Goal: Task Accomplishment & Management: Complete application form

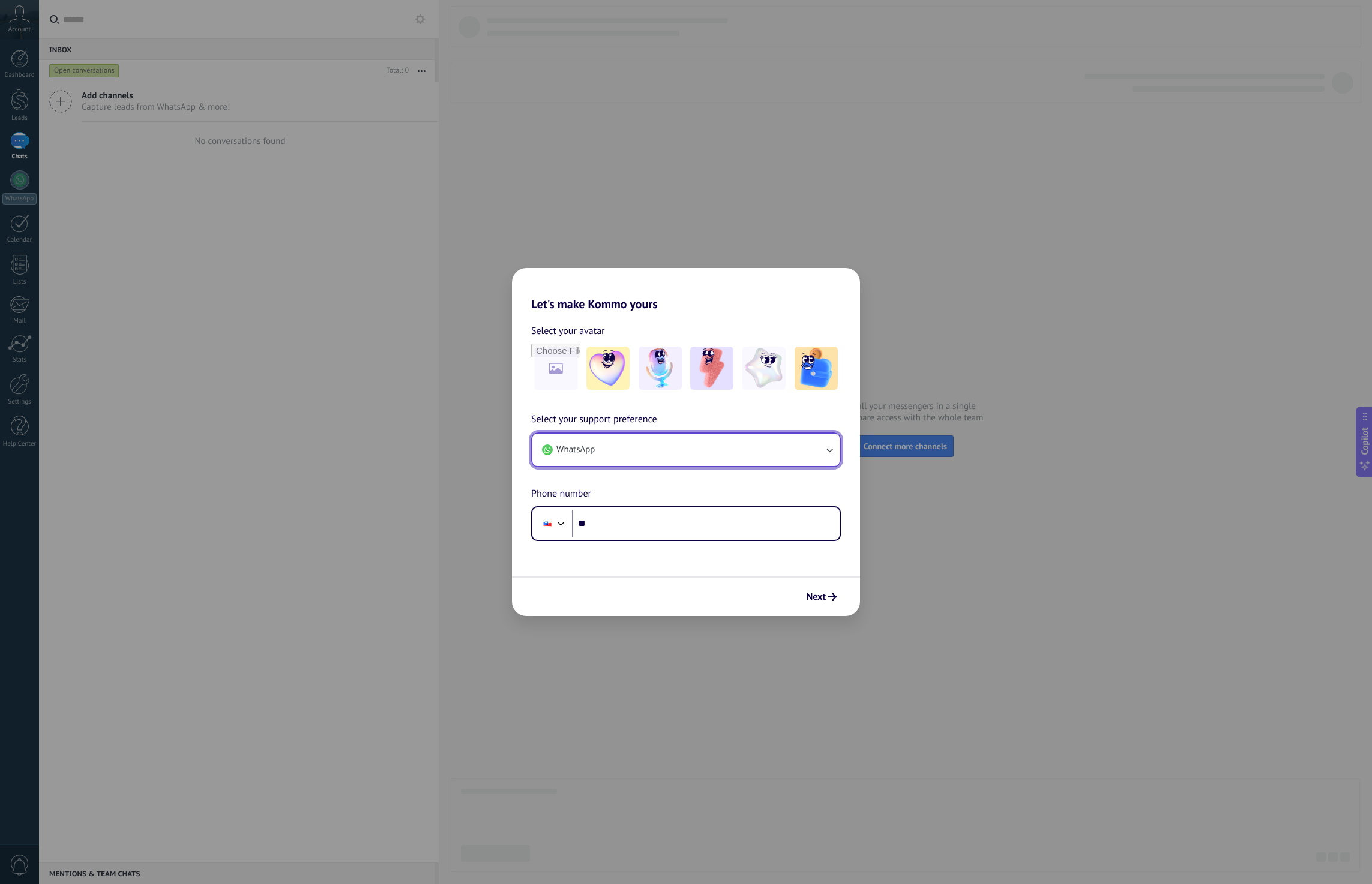
click at [829, 445] on icon "button" at bounding box center [829, 449] width 12 height 12
click at [833, 445] on ul "WhatsApp Phone In-app support chat" at bounding box center [686, 473] width 309 height 82
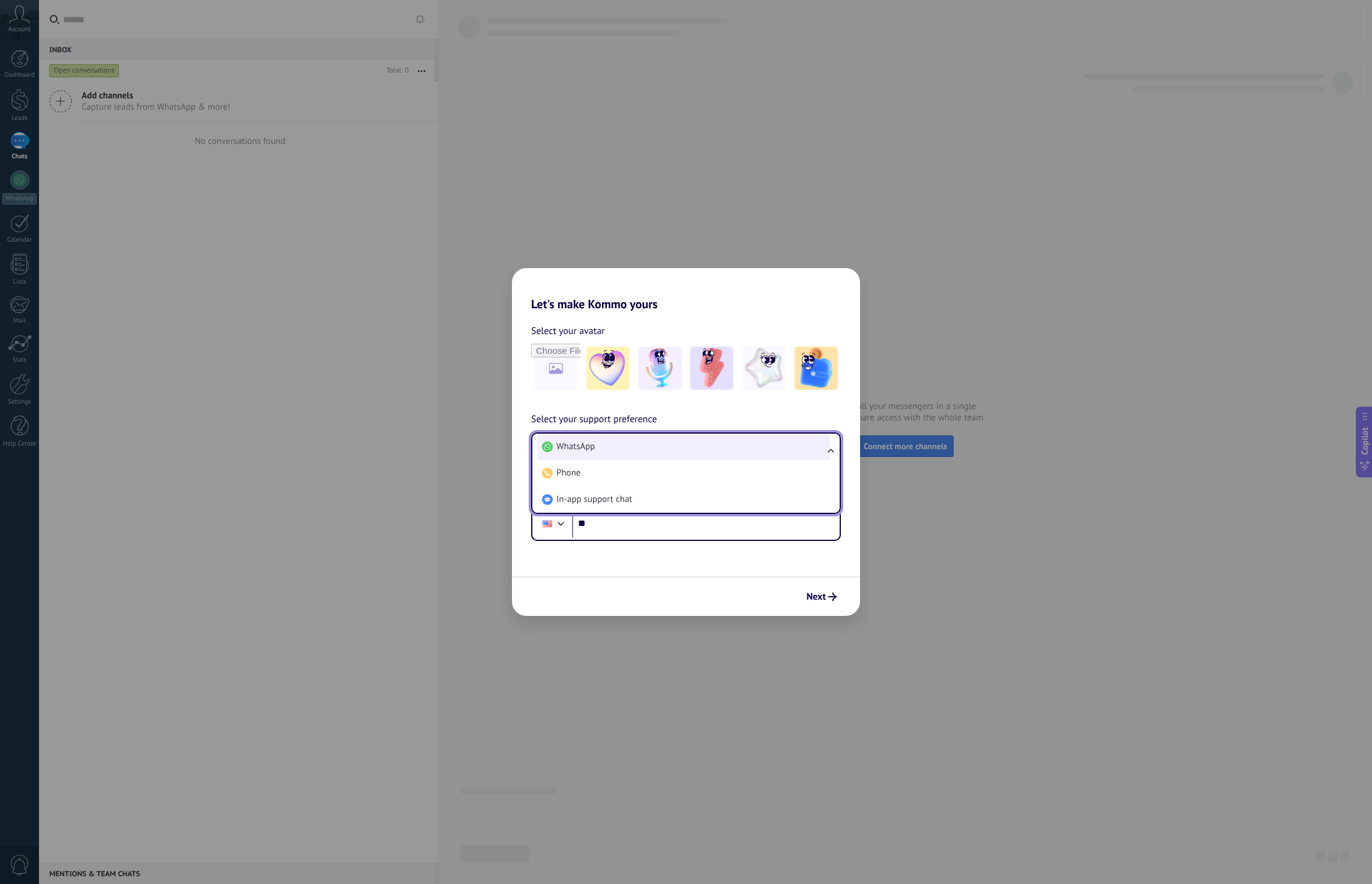
click at [720, 445] on li "WhatsApp" at bounding box center [684, 447] width 293 height 27
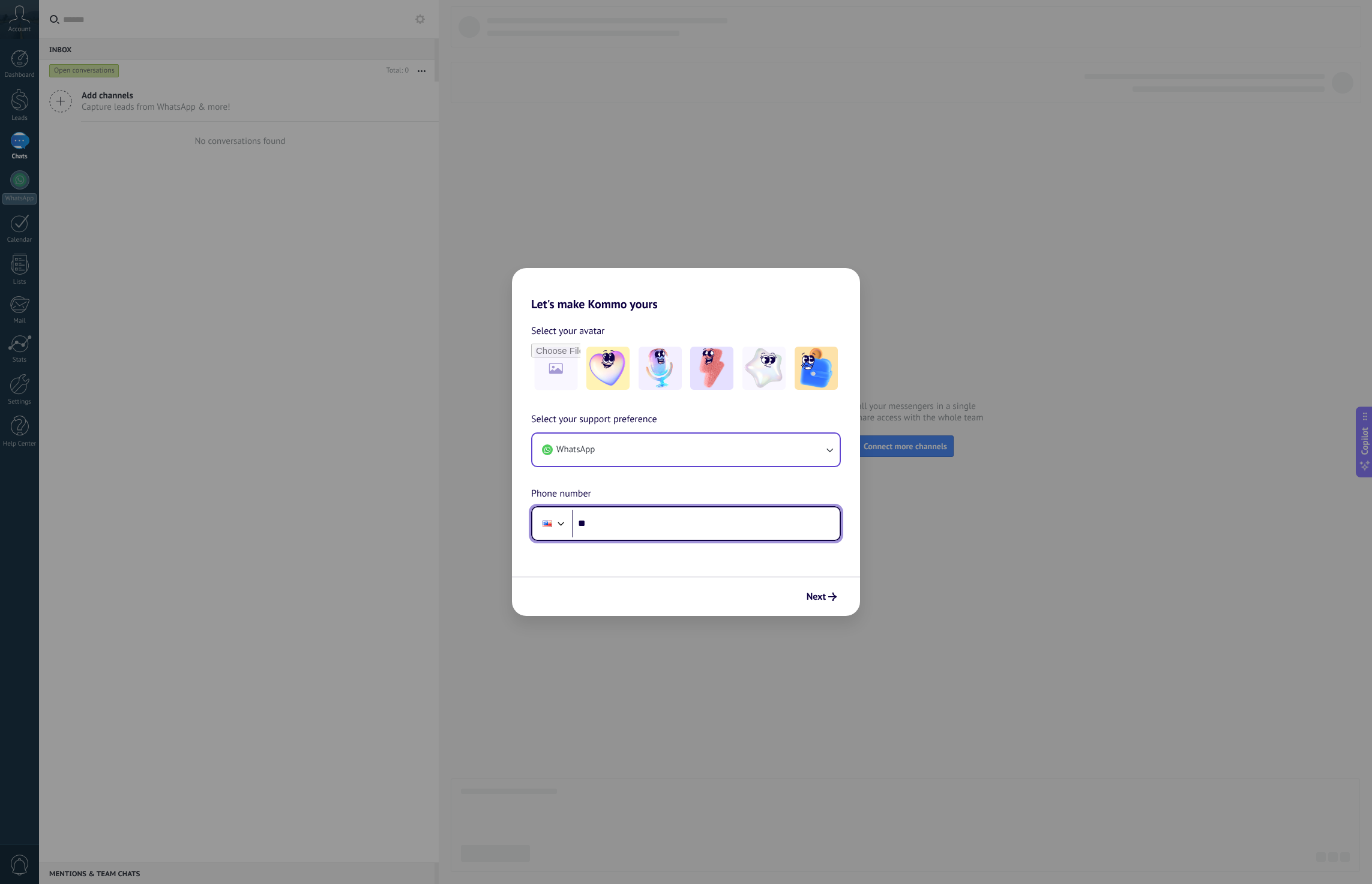
click at [718, 520] on input "**" at bounding box center [705, 524] width 267 height 28
type input "**********"
click at [818, 598] on span "Next" at bounding box center [816, 597] width 19 height 8
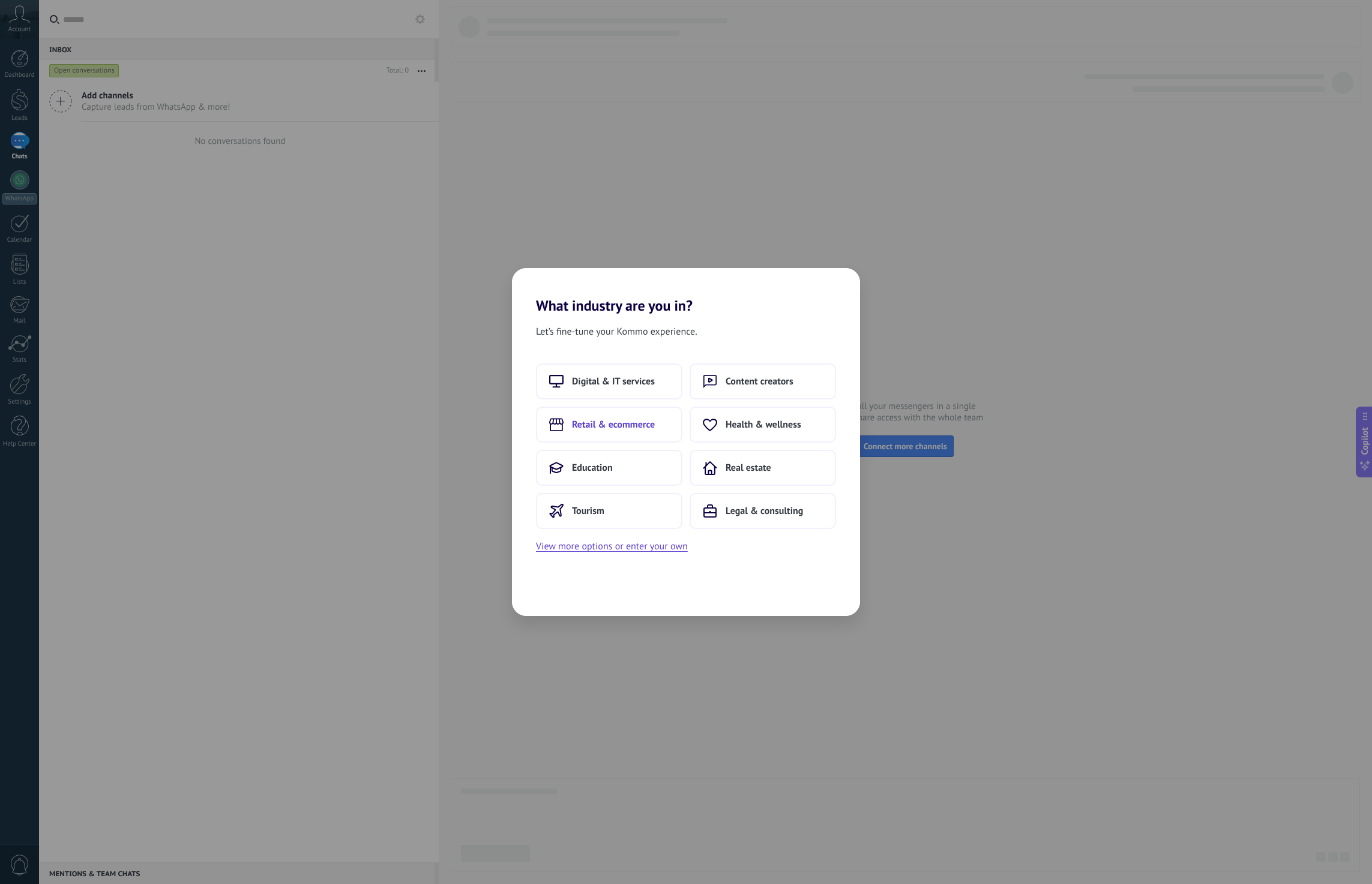
click at [621, 423] on span "Retail & ecommerce" at bounding box center [613, 424] width 83 height 12
click at [721, 159] on div "What products do you sell? We’ll customize sales stages and client profiles to …" at bounding box center [686, 442] width 1372 height 884
click at [671, 196] on div "What products do you sell? We’ll customize sales stages and client profiles to …" at bounding box center [686, 442] width 1372 height 884
click at [820, 597] on span "Next" at bounding box center [815, 597] width 19 height 8
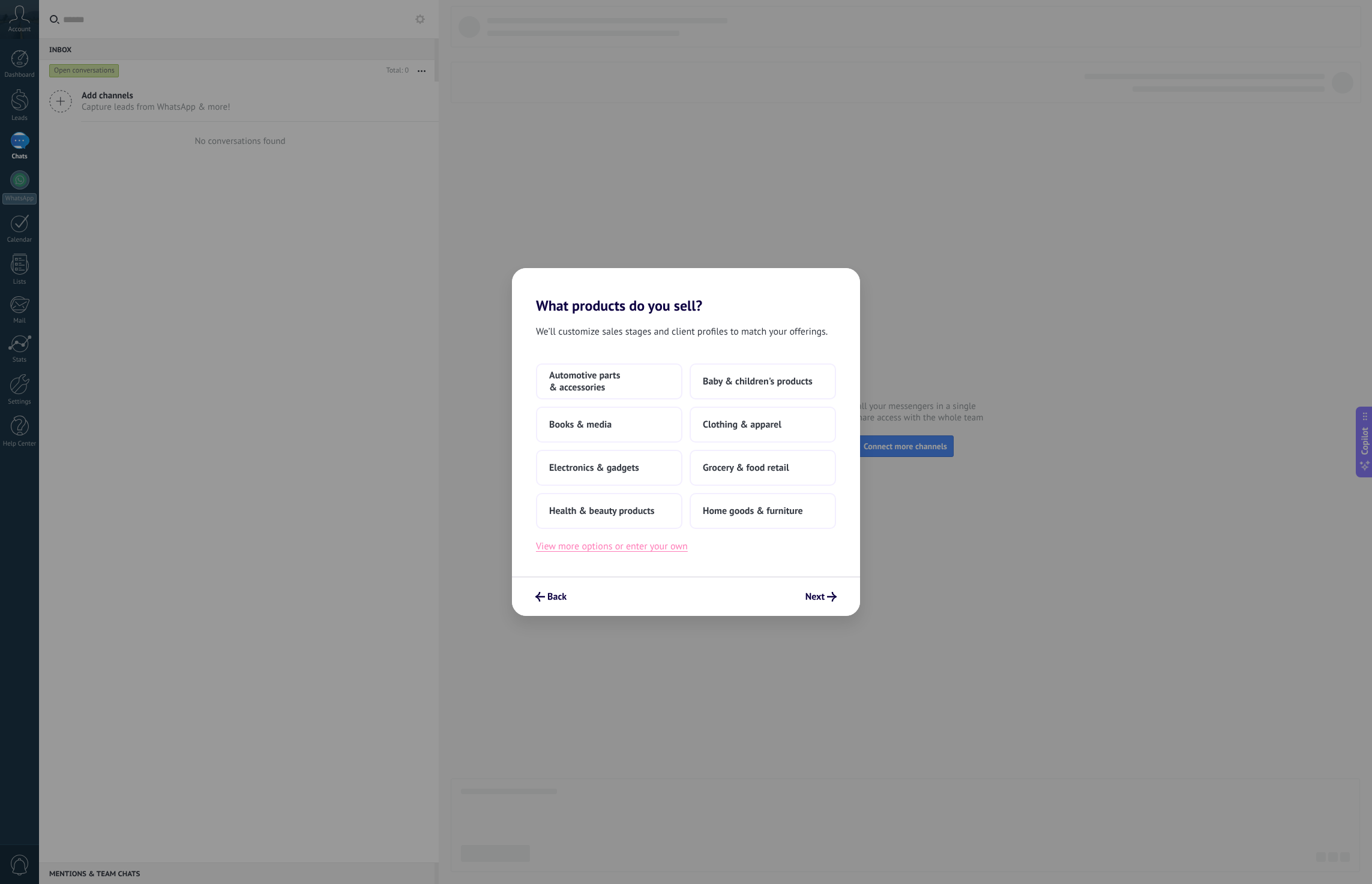
click at [611, 544] on button "View more options or enter your own" at bounding box center [611, 546] width 151 height 15
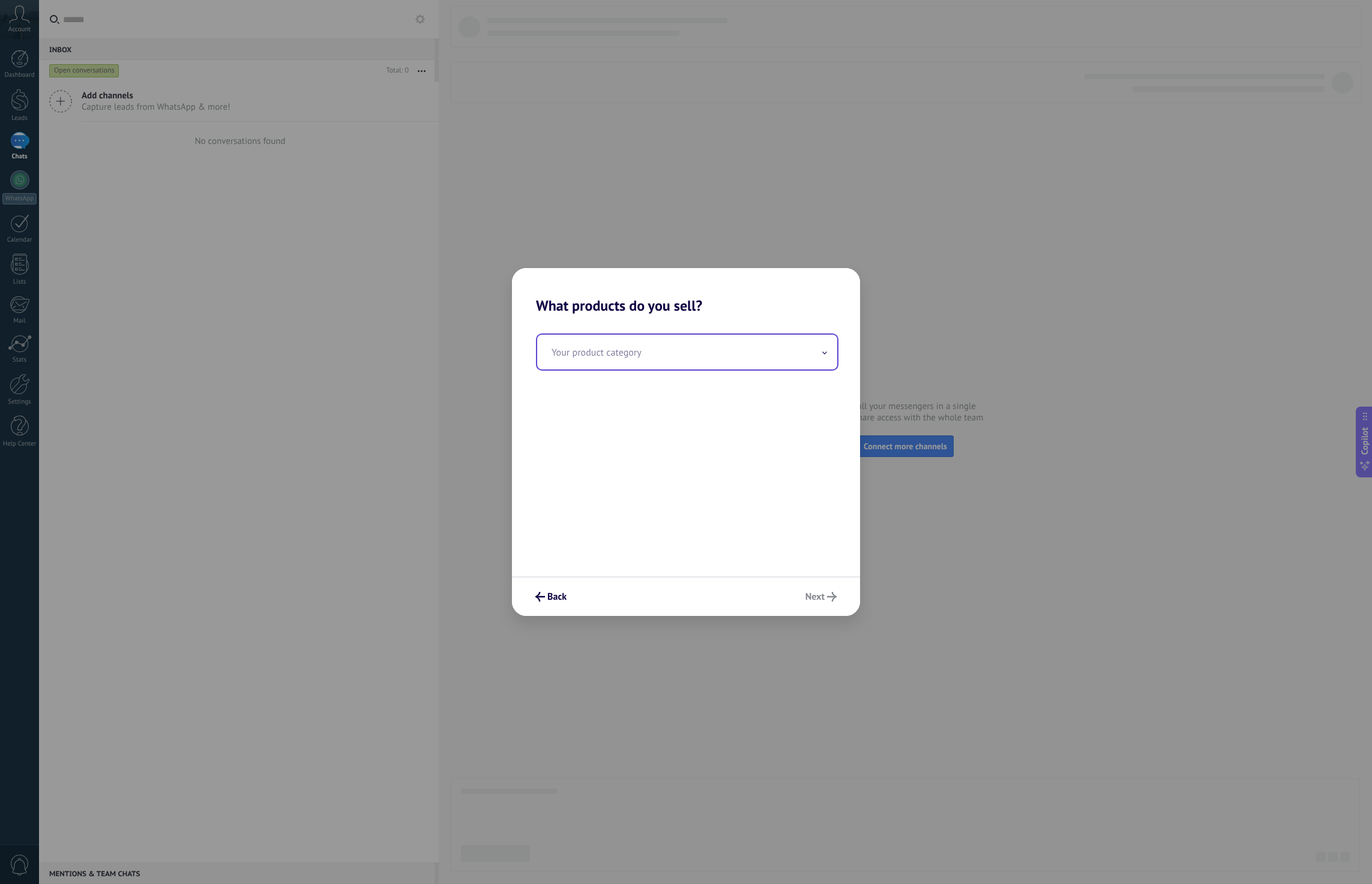
click at [663, 361] on input "text" at bounding box center [687, 351] width 300 height 35
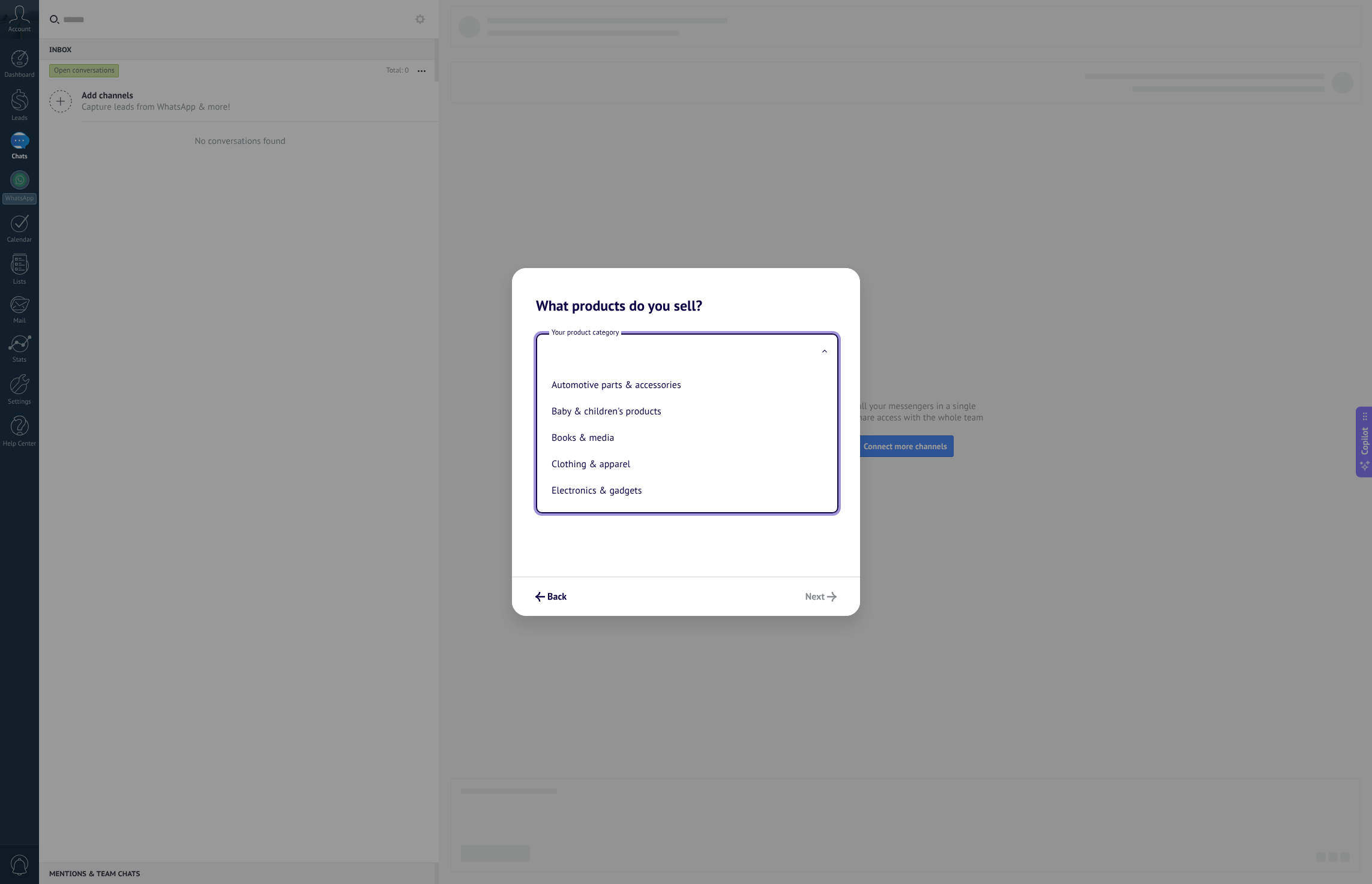
click at [738, 351] on input "text" at bounding box center [687, 351] width 300 height 35
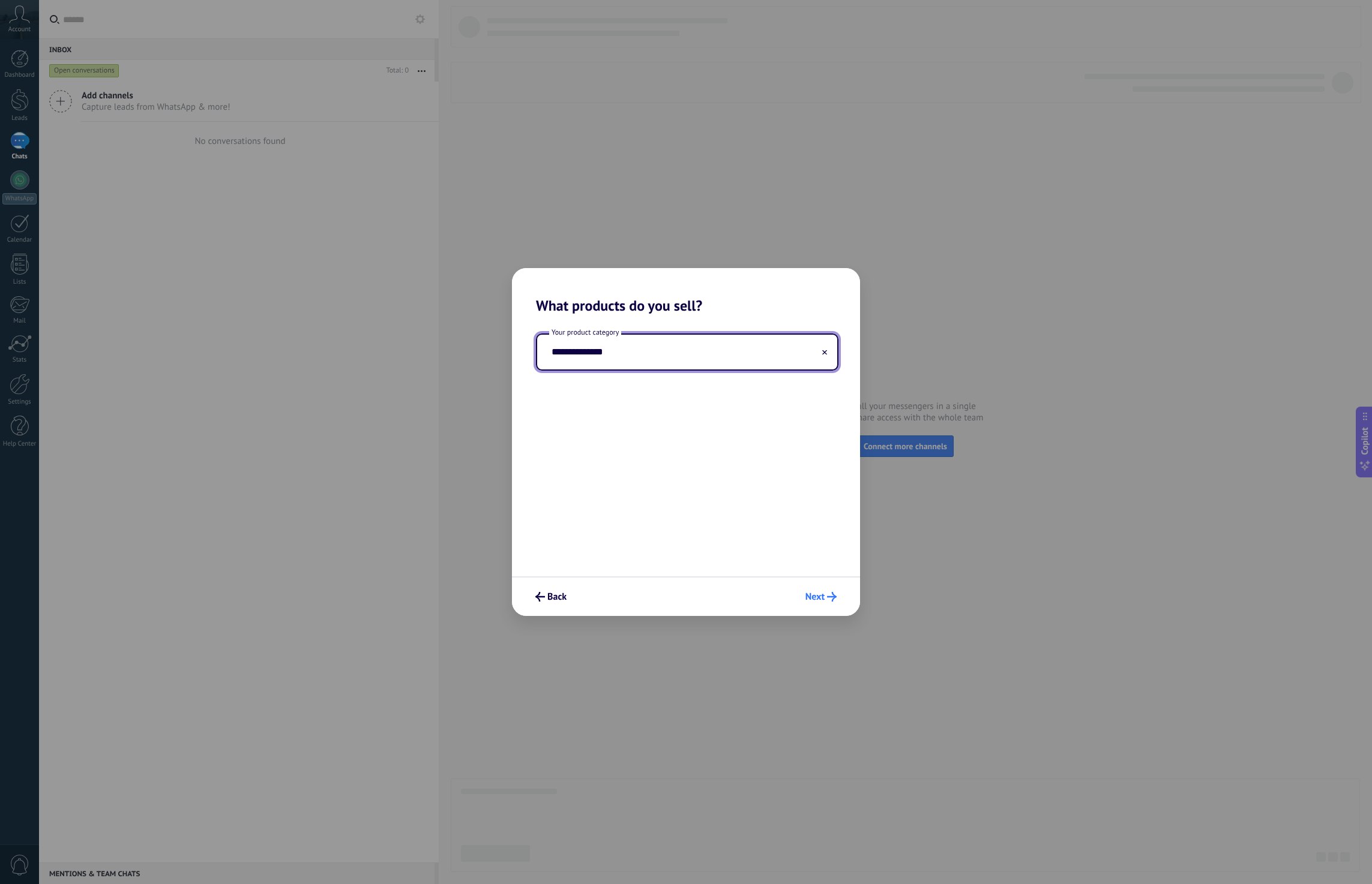
type input "**********"
click at [819, 593] on span "Next" at bounding box center [815, 597] width 19 height 8
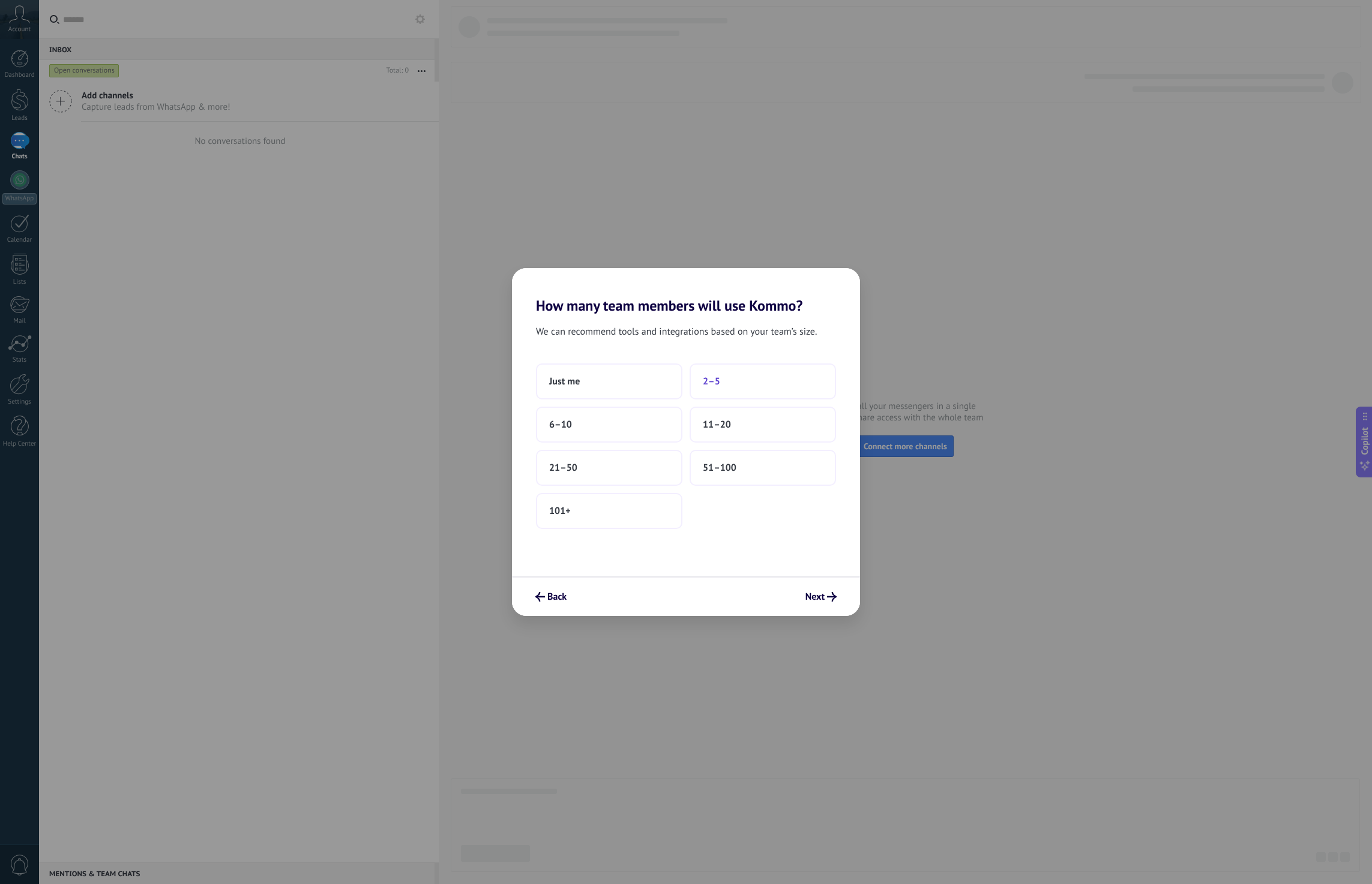
click at [712, 387] on span "2–5" at bounding box center [711, 381] width 17 height 12
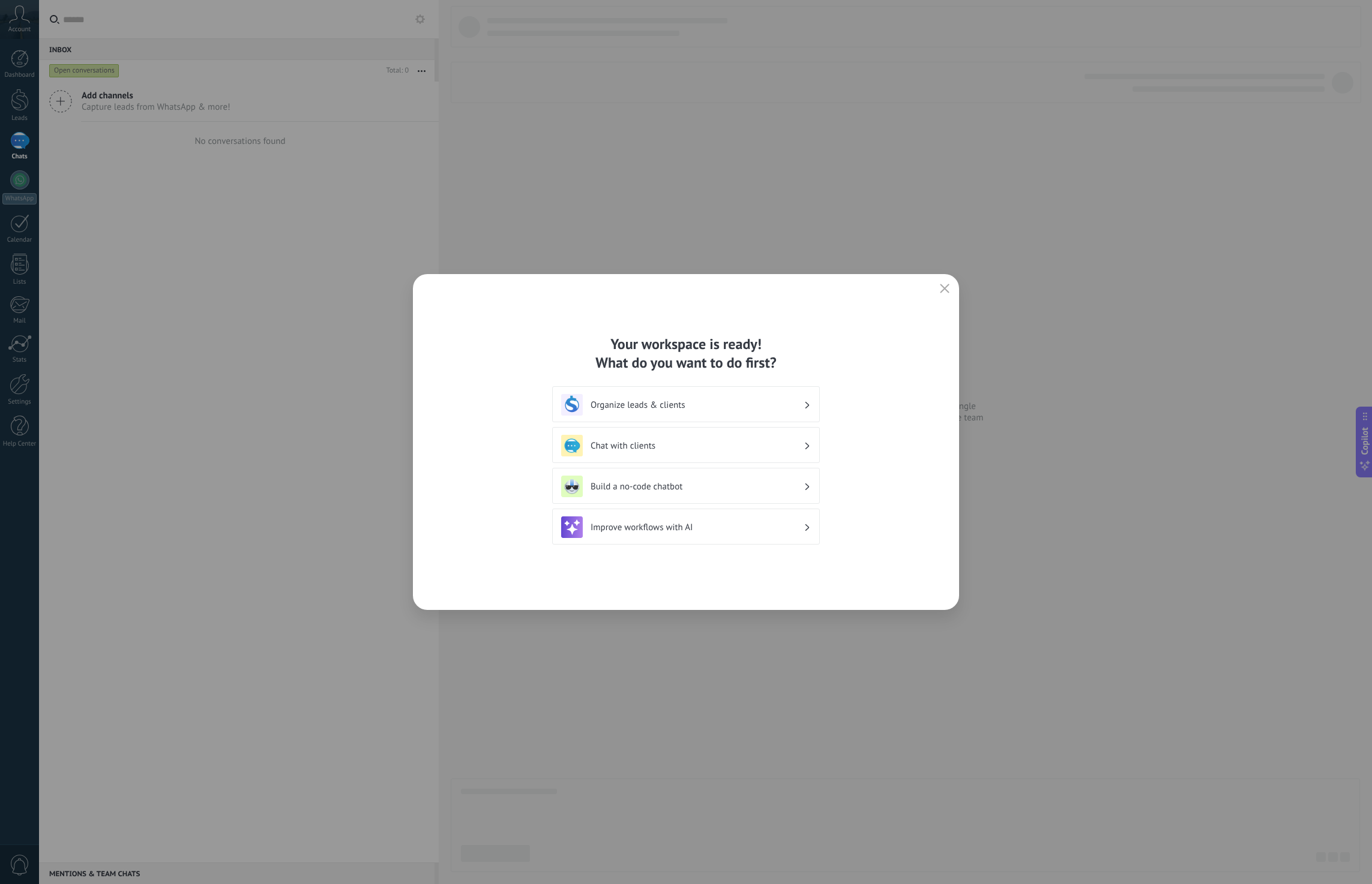
click at [773, 404] on h3 "Organize leads & clients" at bounding box center [697, 405] width 213 height 11
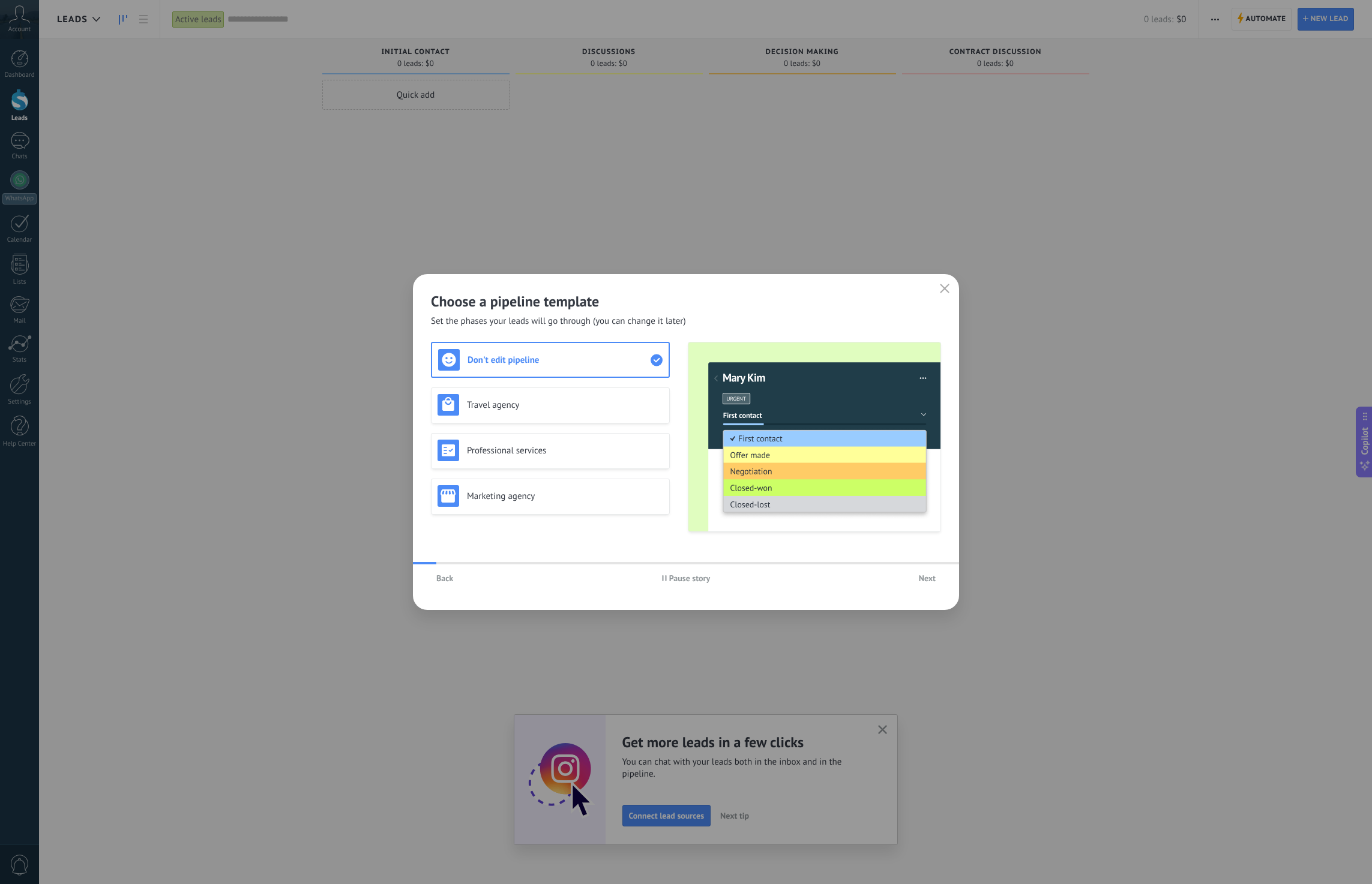
click at [662, 295] on h2 "Choose a pipeline template" at bounding box center [686, 301] width 510 height 19
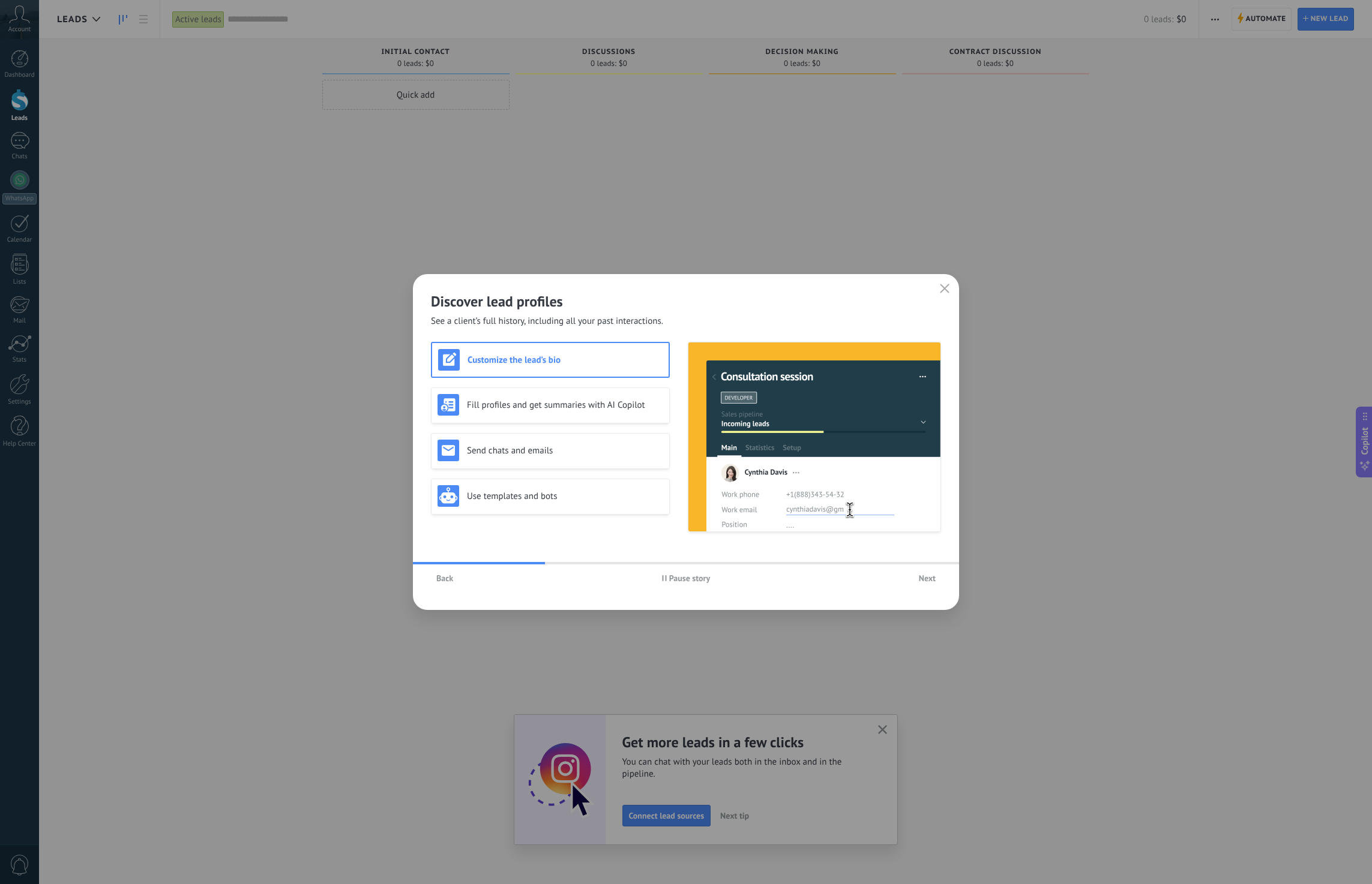
click at [518, 546] on div "Discover lead profiles See a client’s full history, including all your past int…" at bounding box center [686, 442] width 546 height 336
click at [527, 518] on div "Customize the lead’s bio Fill profiles and get summaries with AI Copilot Send c…" at bounding box center [550, 436] width 239 height 190
click at [513, 546] on div "Discover lead profiles See a client’s full history, including all your past int…" at bounding box center [686, 442] width 546 height 336
click at [534, 526] on div "Customize the lead’s bio Fill profiles and get summaries with AI Copilot Send c…" at bounding box center [550, 436] width 239 height 190
click at [946, 293] on icon "button" at bounding box center [944, 288] width 10 height 10
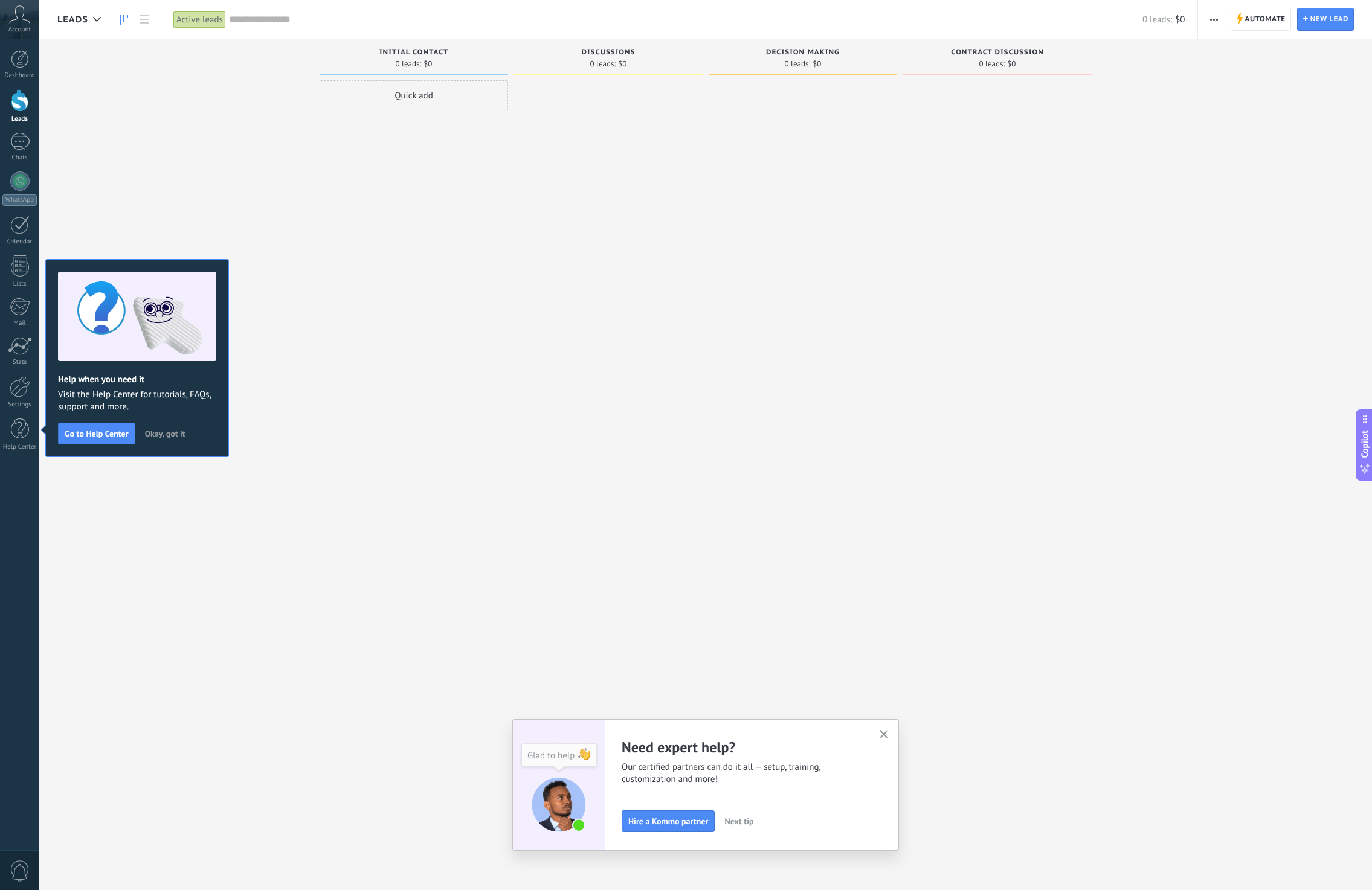
click at [813, 293] on div at bounding box center [802, 447] width 188 height 733
click at [793, 351] on div at bounding box center [802, 447] width 188 height 733
click at [787, 354] on div at bounding box center [802, 447] width 188 height 733
click at [792, 354] on div at bounding box center [802, 447] width 188 height 733
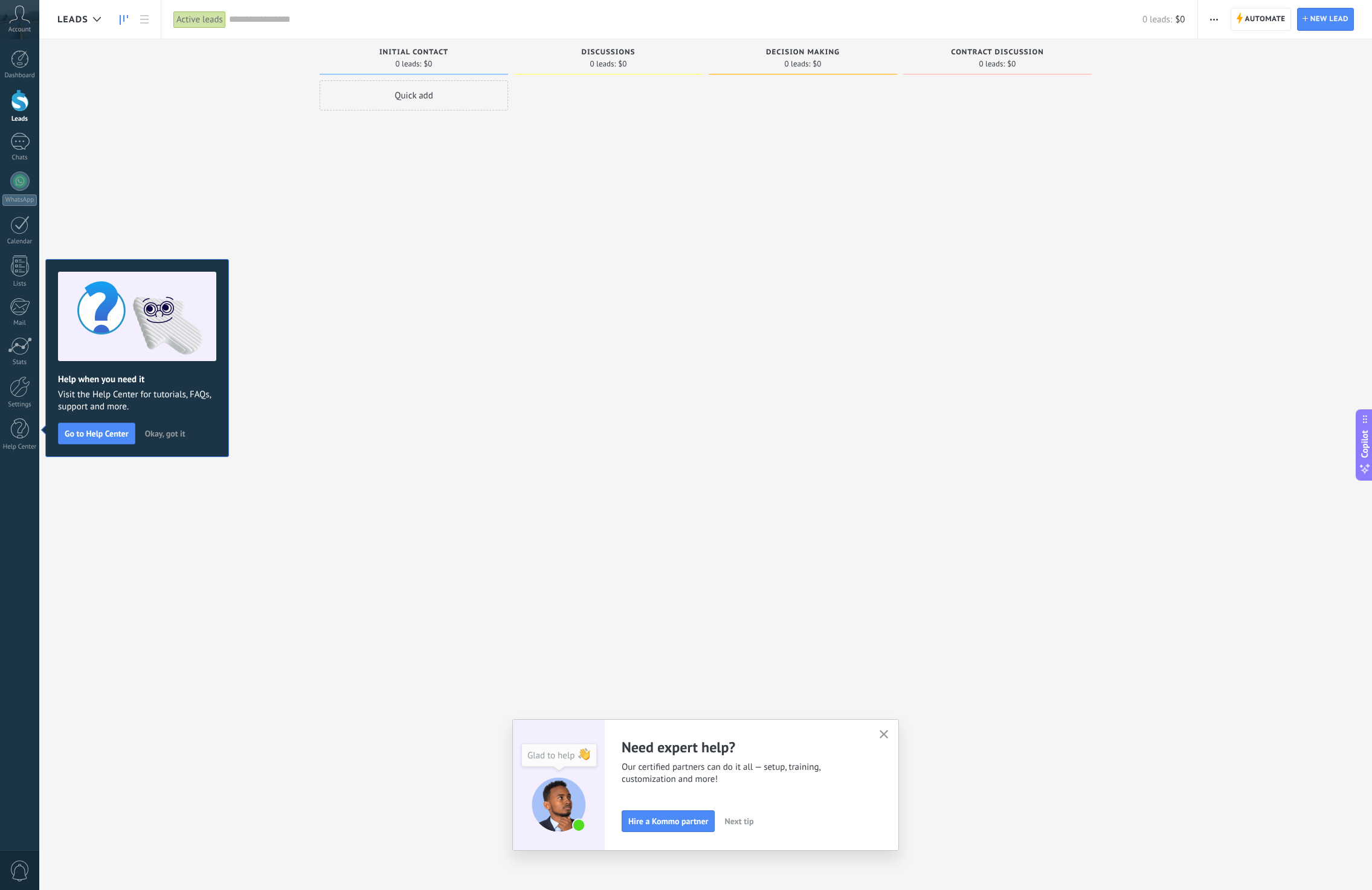
click at [889, 734] on icon "button" at bounding box center [884, 734] width 9 height 9
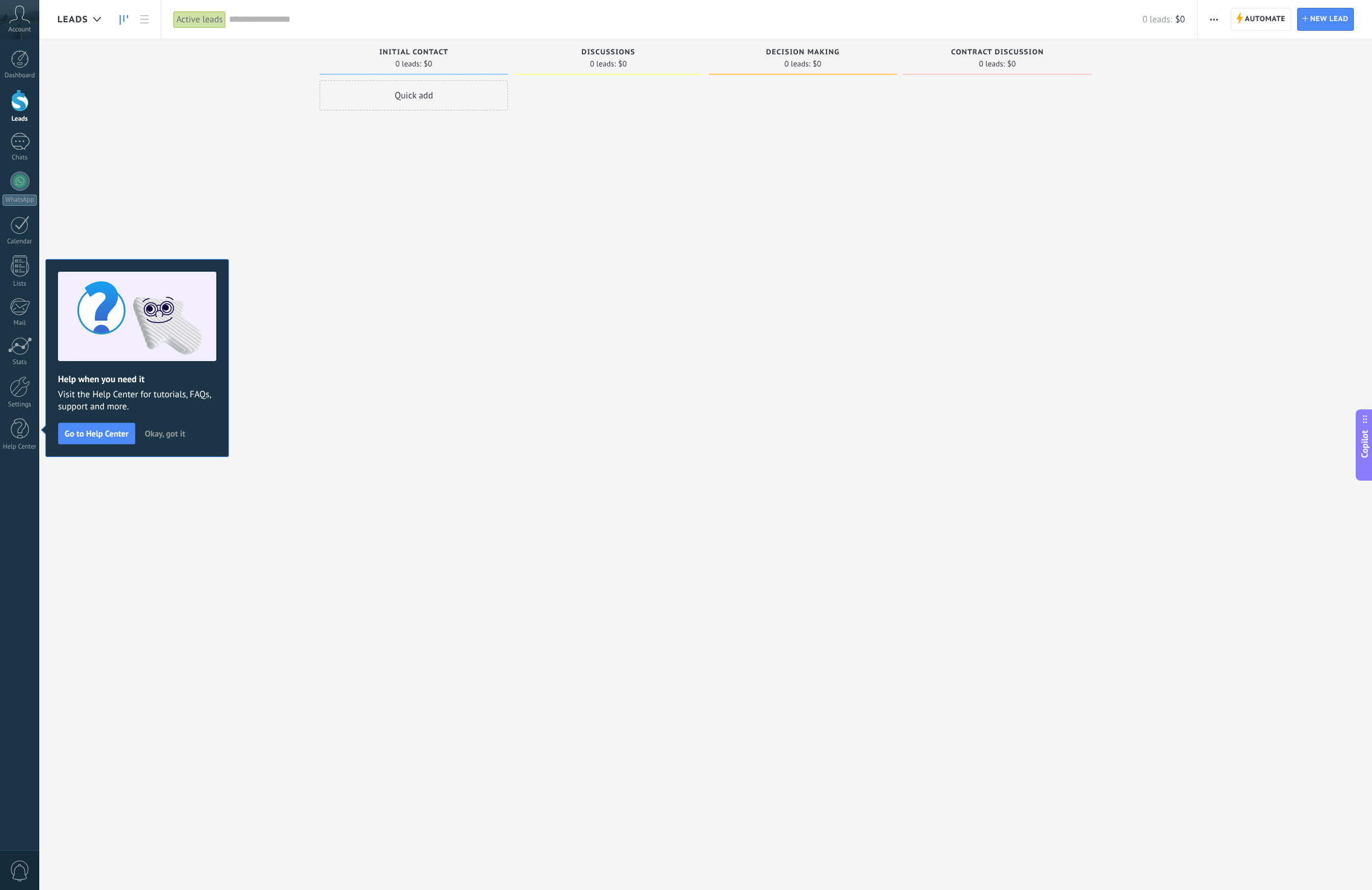
click at [791, 515] on div at bounding box center [802, 447] width 188 height 733
click at [624, 211] on div at bounding box center [608, 447] width 188 height 733
click at [641, 241] on div at bounding box center [608, 447] width 188 height 733
click at [641, 240] on div at bounding box center [608, 447] width 188 height 733
click at [1066, 227] on div at bounding box center [997, 447] width 188 height 733
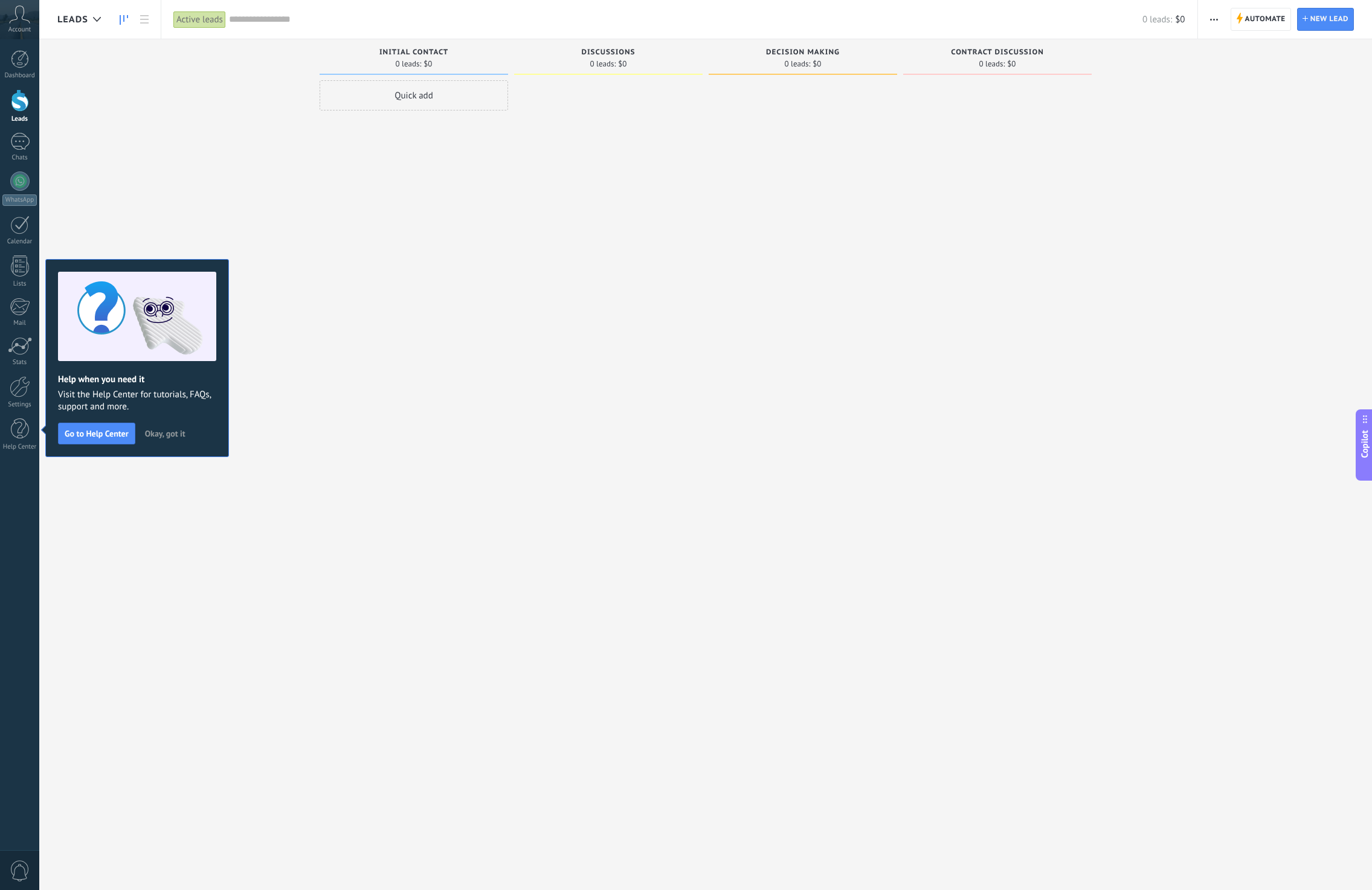
click at [1228, 169] on div "Incoming leads Requests: [PHONE_NUMBER] Initial contact 0 leads: $0 Quick add D…" at bounding box center [714, 425] width 1314 height 773
